Goal: Task Accomplishment & Management: Complete application form

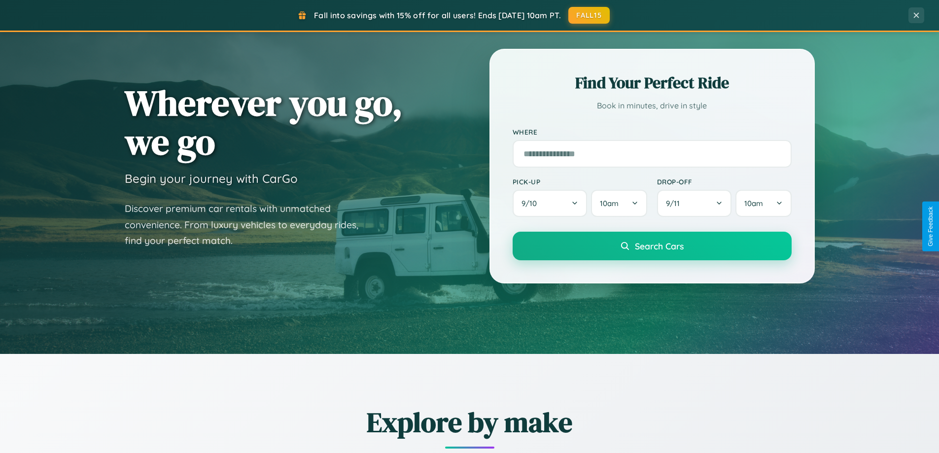
scroll to position [678, 0]
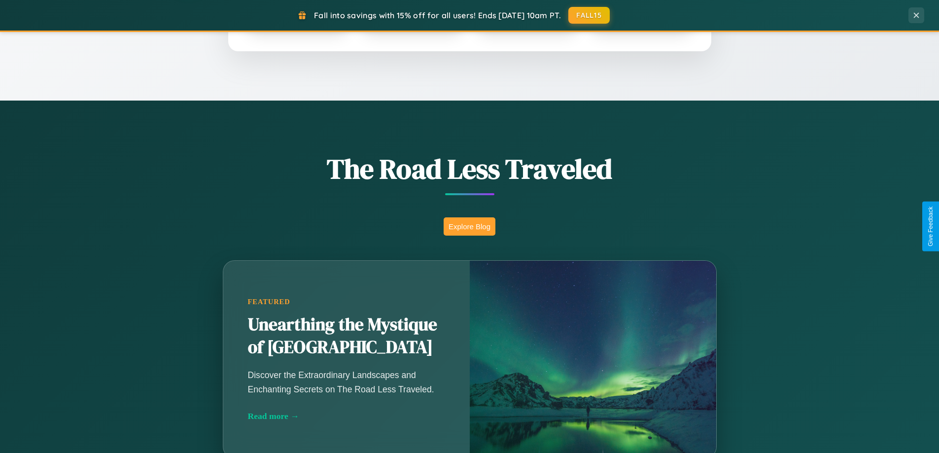
click at [469, 226] on button "Explore Blog" at bounding box center [470, 226] width 52 height 18
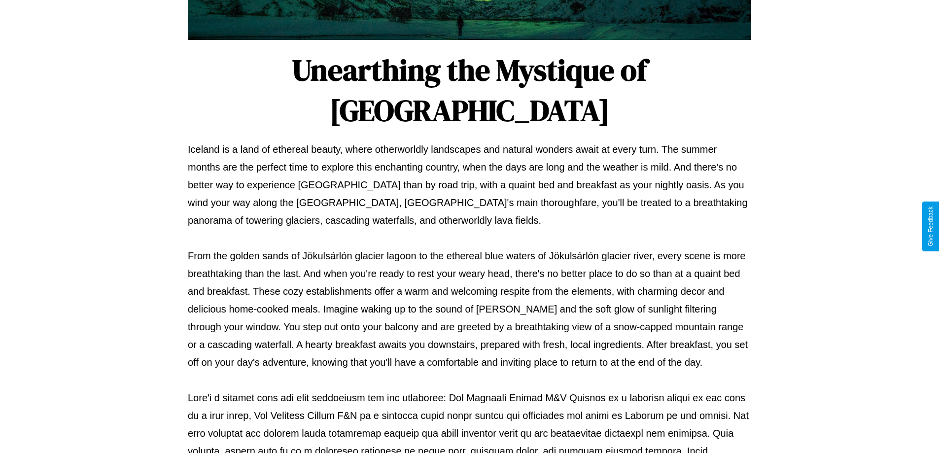
scroll to position [319, 0]
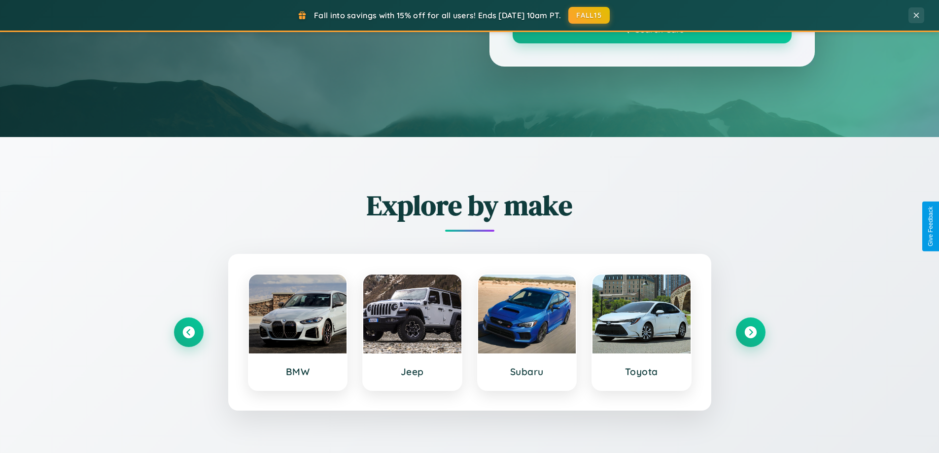
scroll to position [678, 0]
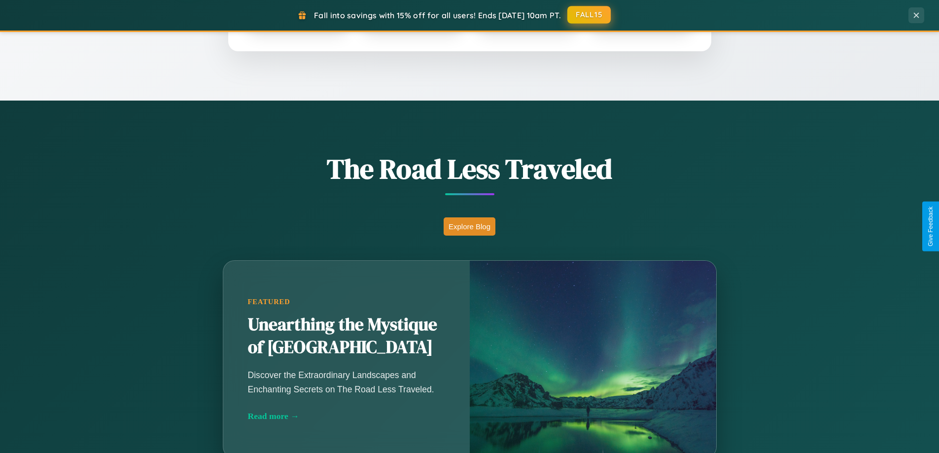
click at [589, 15] on button "FALL15" at bounding box center [588, 15] width 43 height 18
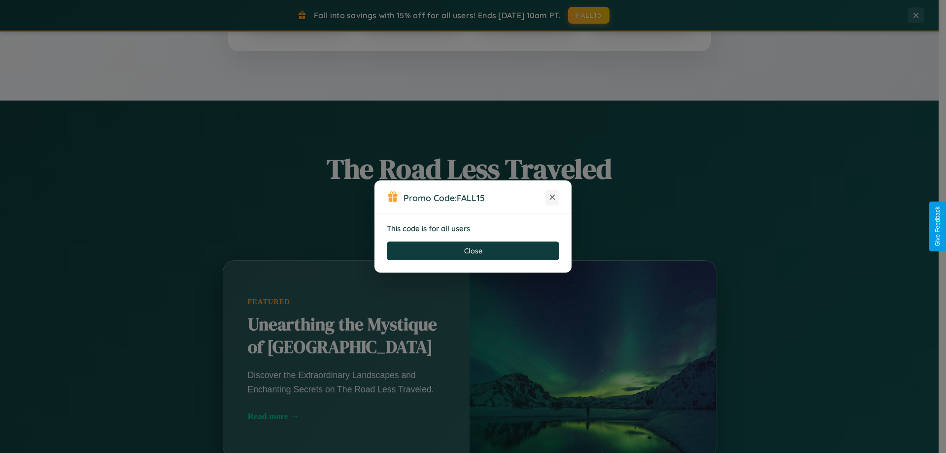
click at [553, 198] on icon at bounding box center [553, 197] width 10 height 10
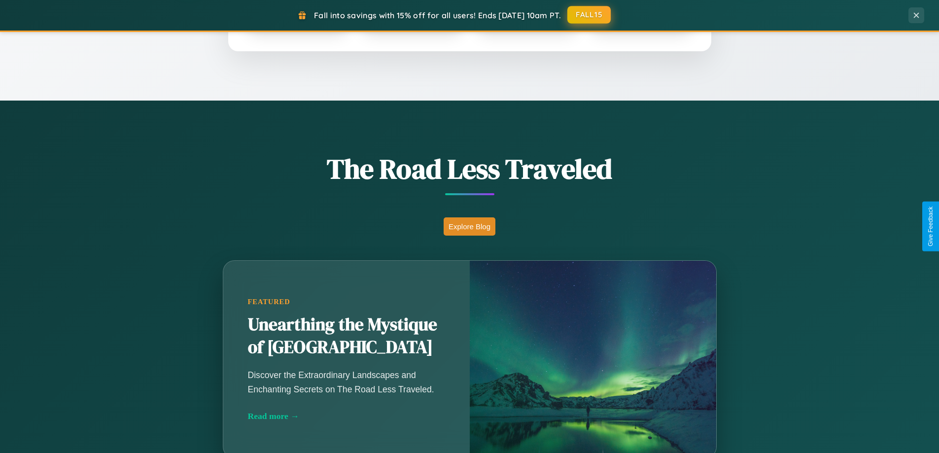
click at [589, 15] on button "FALL15" at bounding box center [588, 15] width 43 height 18
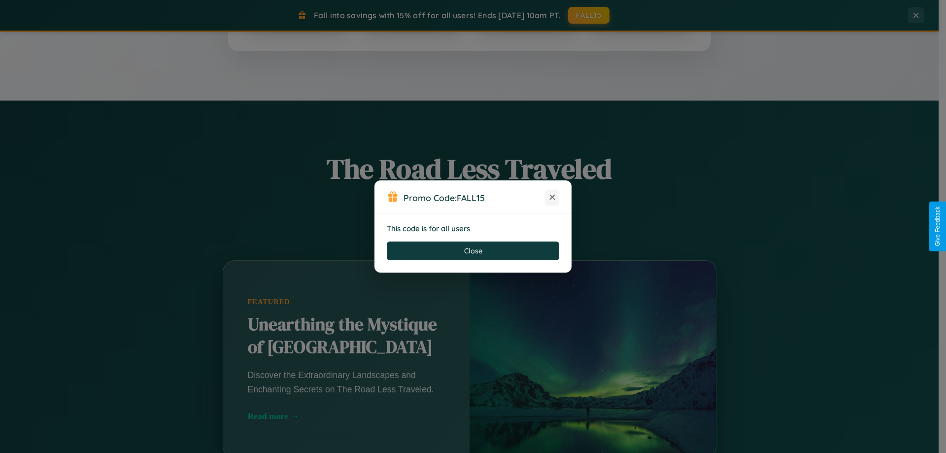
click at [553, 198] on icon at bounding box center [553, 197] width 10 height 10
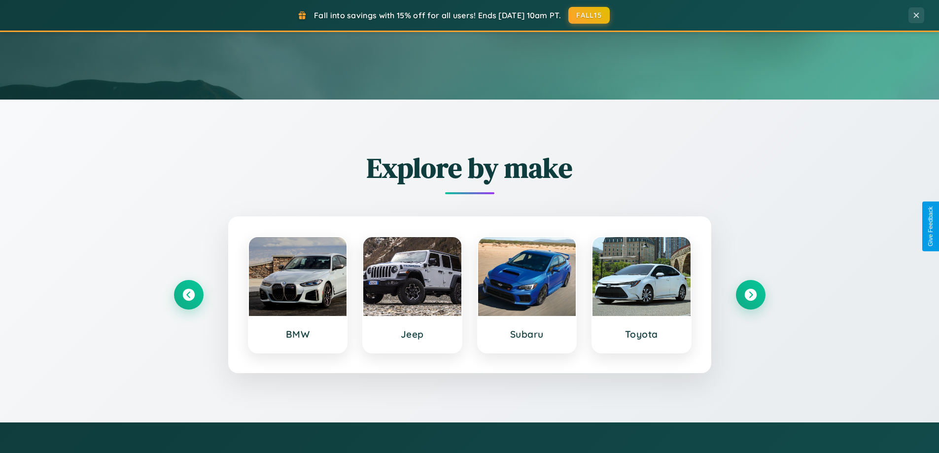
scroll to position [0, 0]
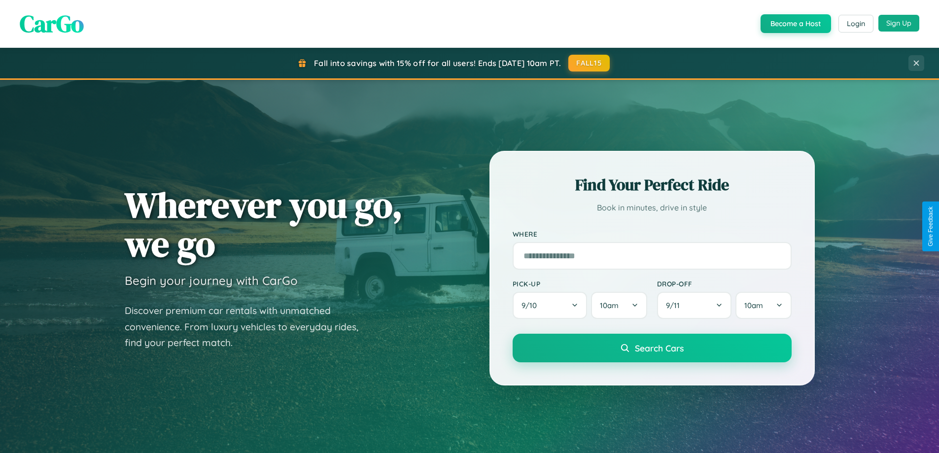
click at [899, 23] on button "Sign Up" at bounding box center [898, 23] width 41 height 17
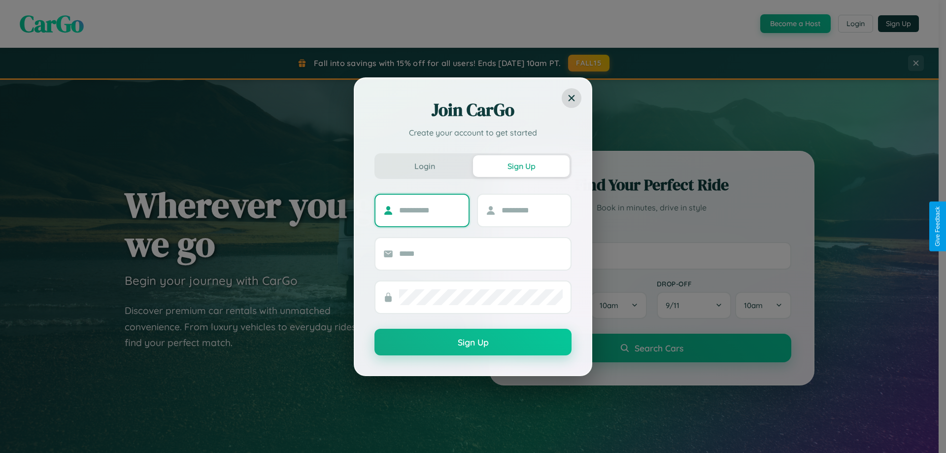
click at [430, 210] on input "text" at bounding box center [430, 211] width 62 height 16
type input "******"
click at [532, 210] on input "text" at bounding box center [533, 211] width 62 height 16
type input "******"
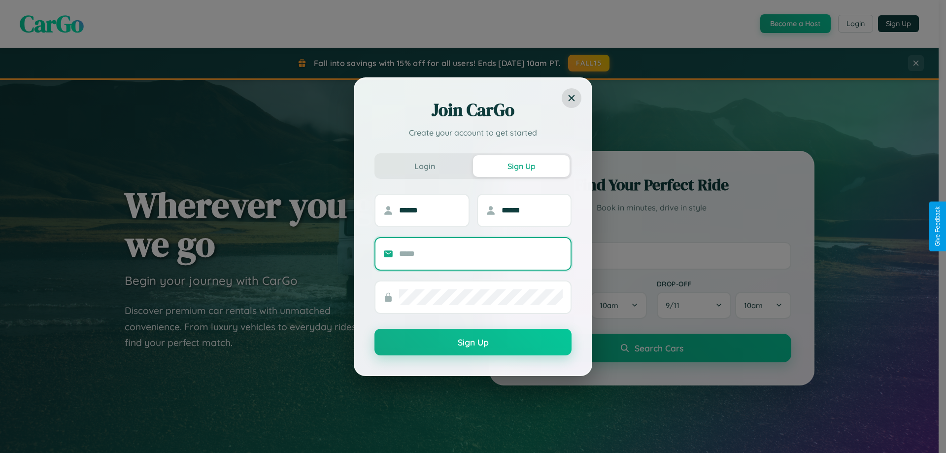
click at [481, 253] on input "text" at bounding box center [481, 254] width 164 height 16
type input "**********"
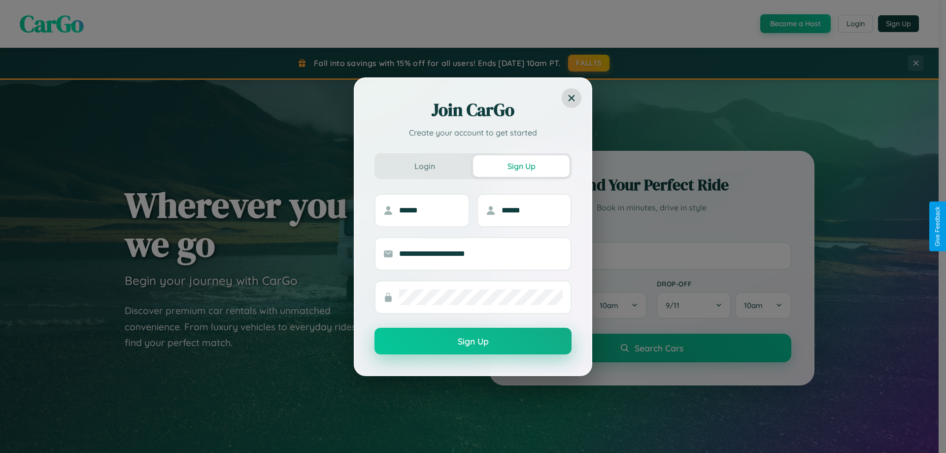
click at [473, 341] on button "Sign Up" at bounding box center [473, 341] width 197 height 27
